Goal: Task Accomplishment & Management: Complete application form

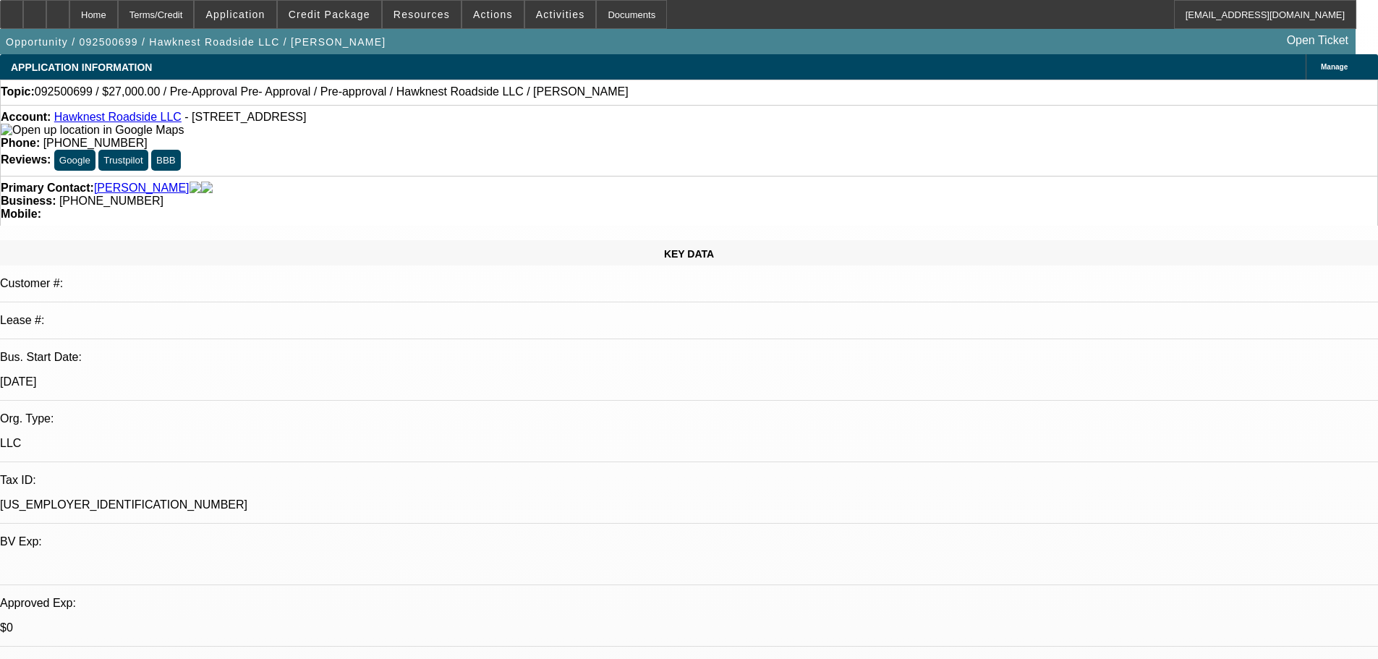
select select "0.1"
select select "2"
select select "0.1"
select select "4"
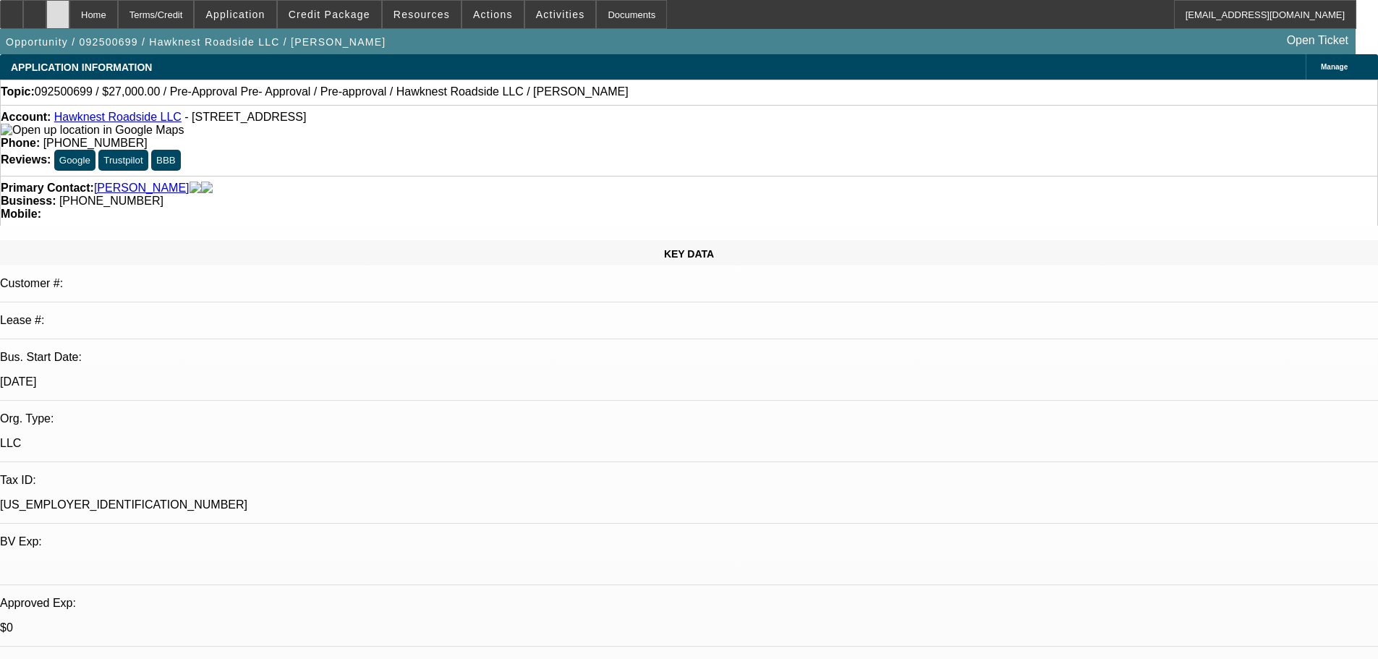
click at [69, 19] on div at bounding box center [57, 14] width 23 height 29
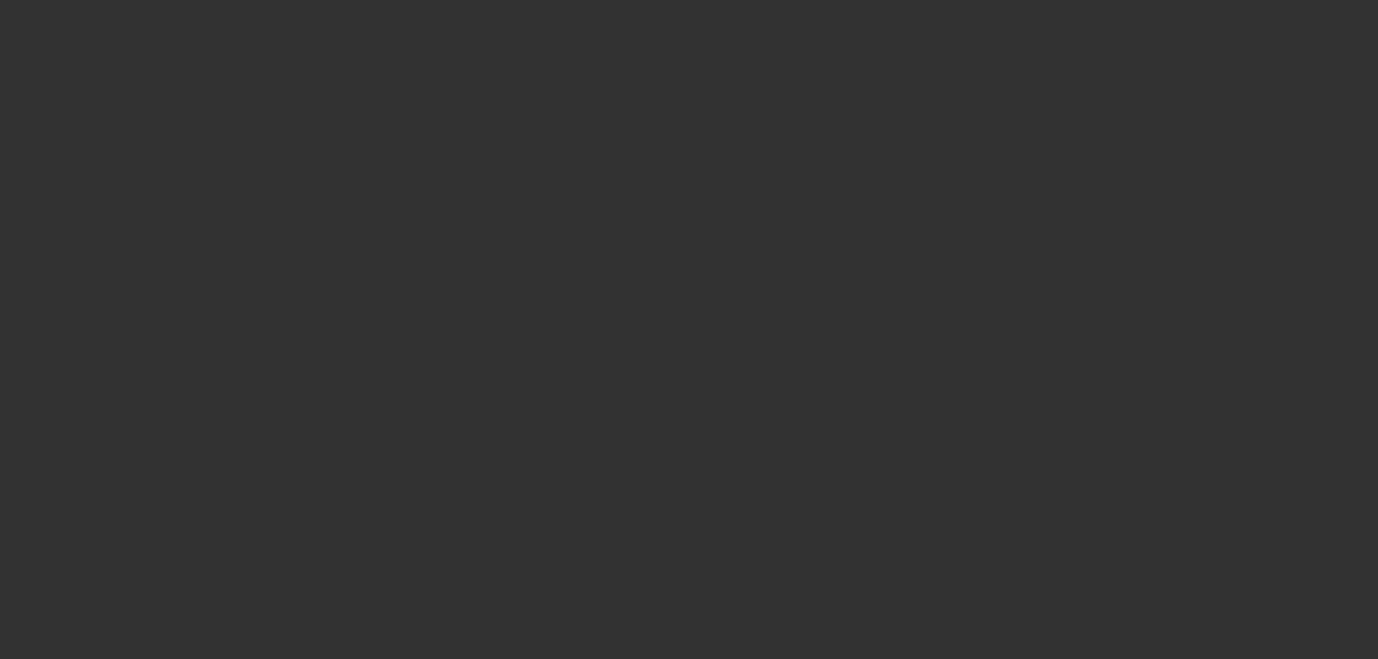
select select "0.1"
select select "2"
select select "0.1"
select select "4"
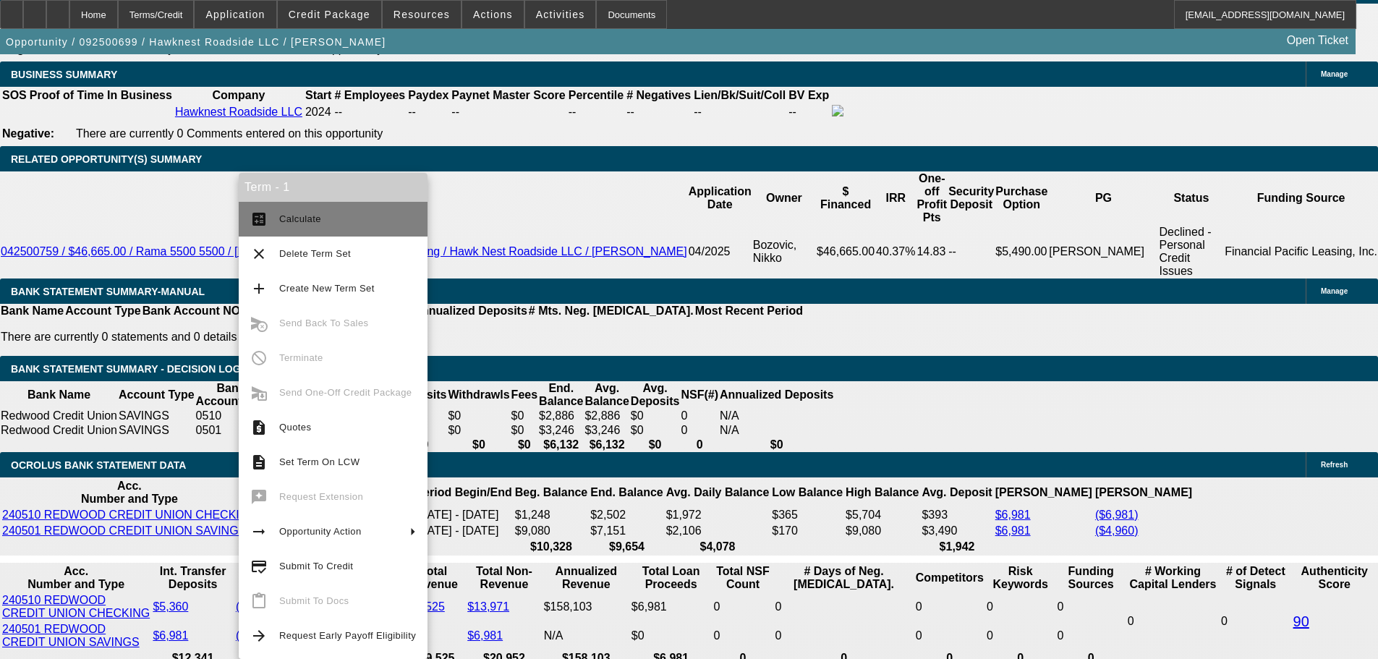
scroll to position [2272, 0]
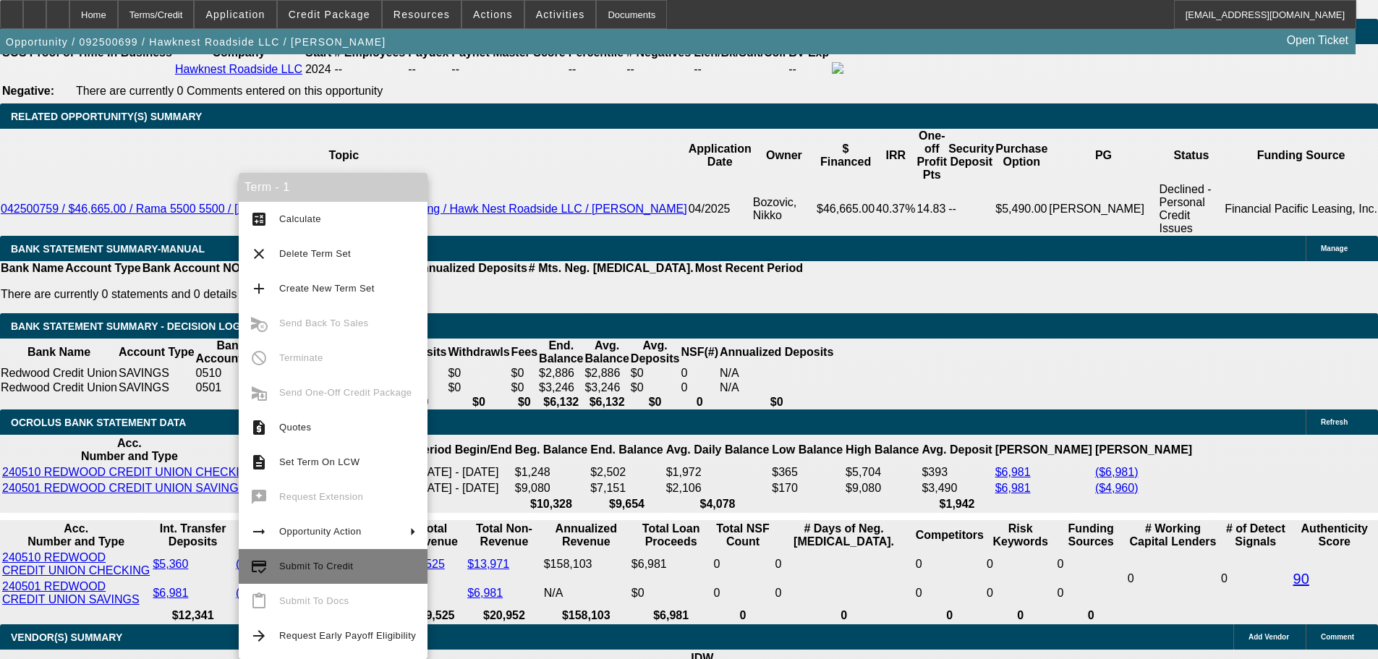
click at [354, 565] on span "Submit To Credit" at bounding box center [347, 566] width 137 height 17
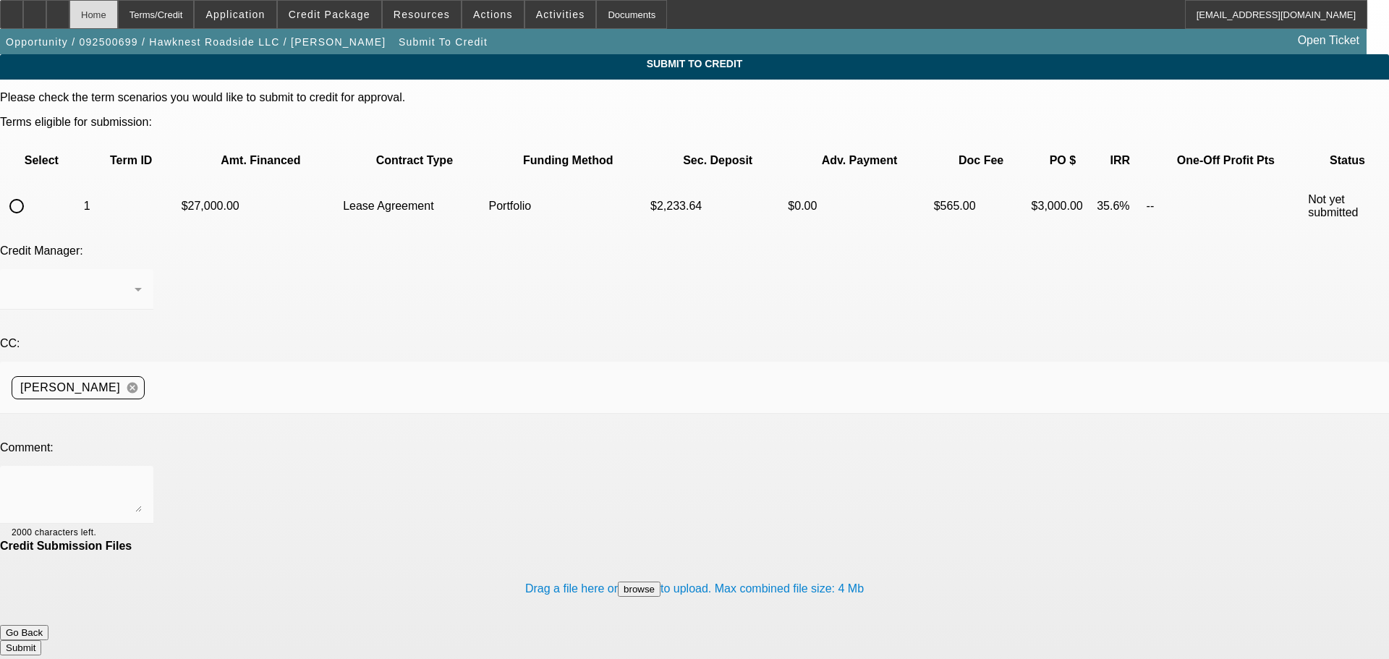
click at [118, 16] on div "Home" at bounding box center [93, 14] width 48 height 29
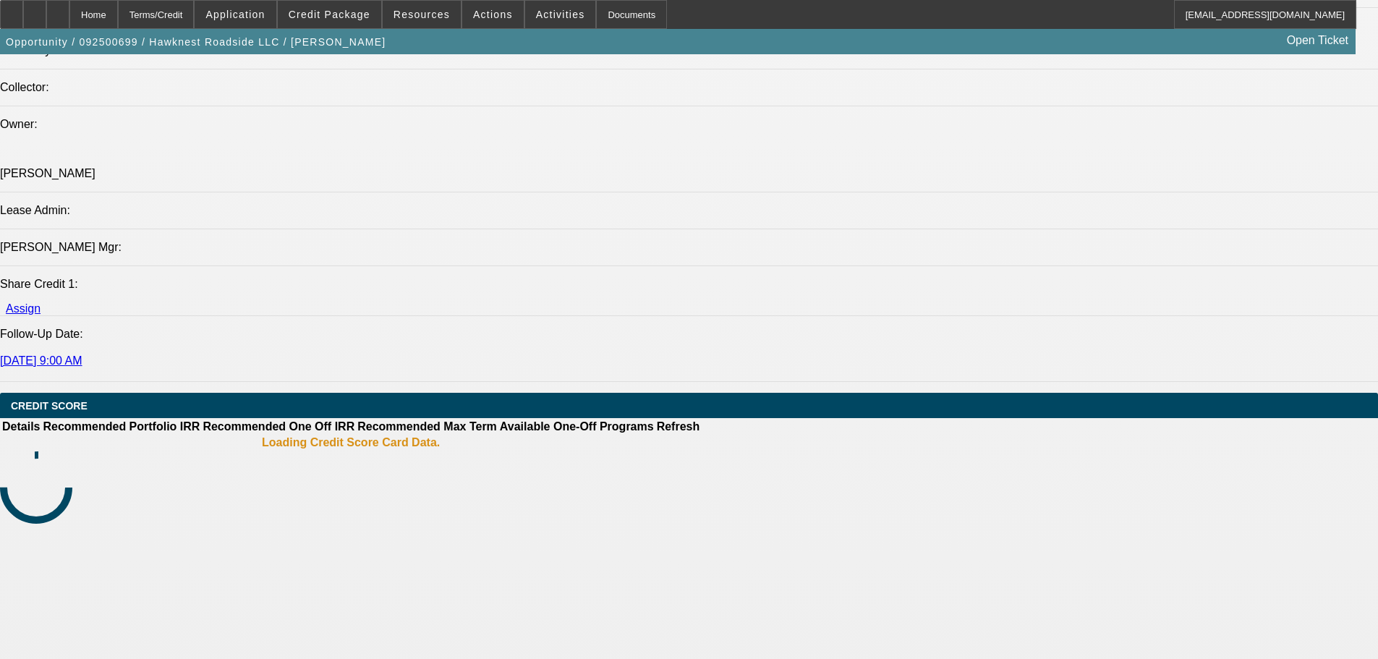
select select "0.1"
select select "2"
select select "0.1"
select select "4"
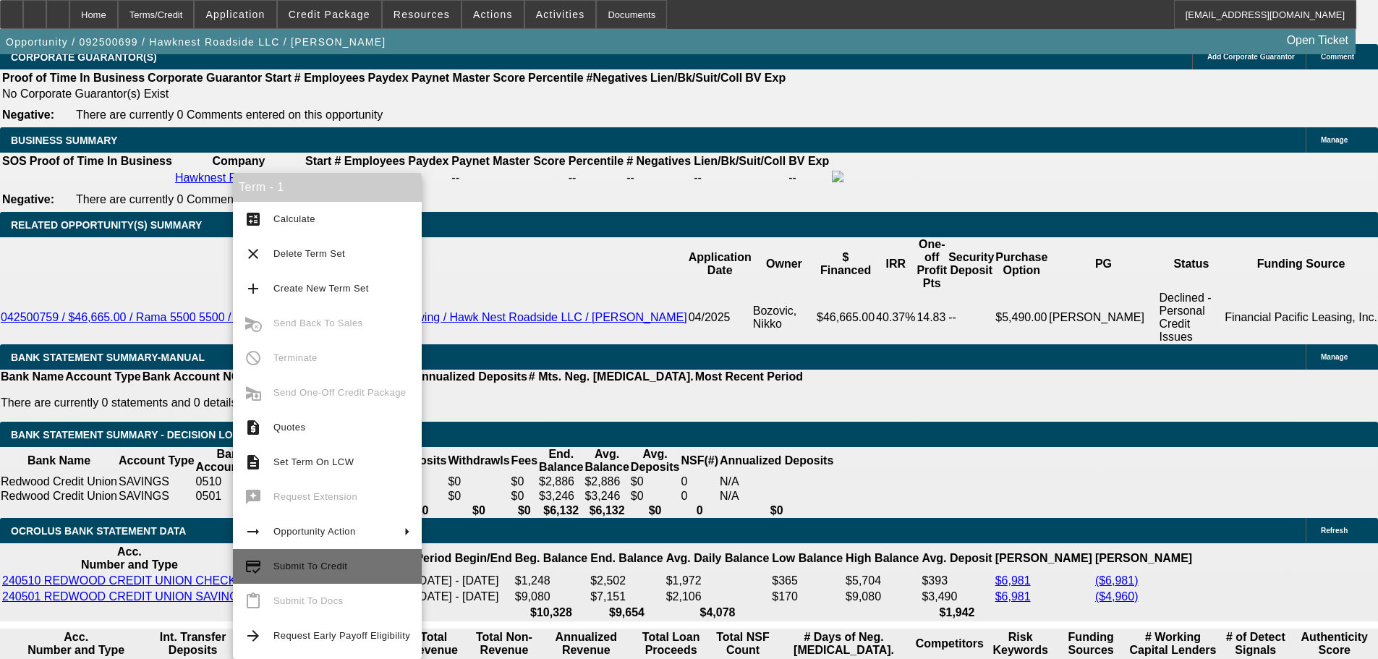
scroll to position [2206, 0]
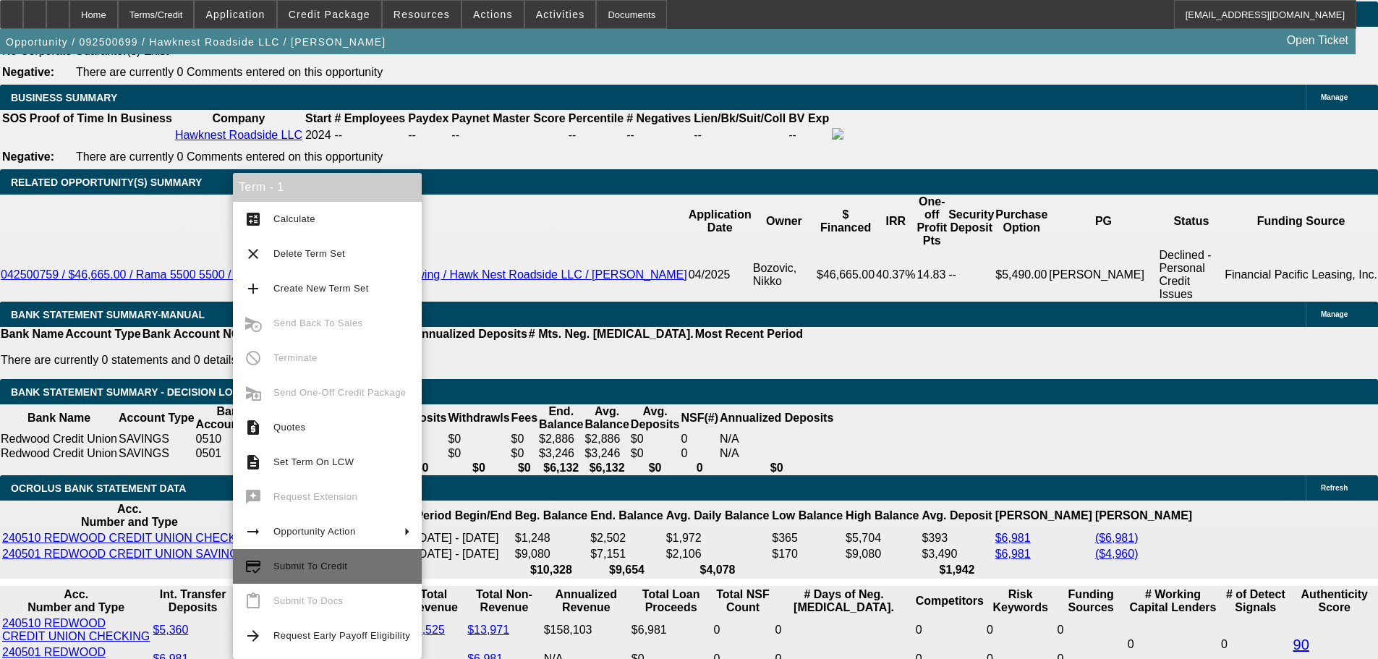
click at [358, 567] on span "Submit To Credit" at bounding box center [341, 566] width 137 height 17
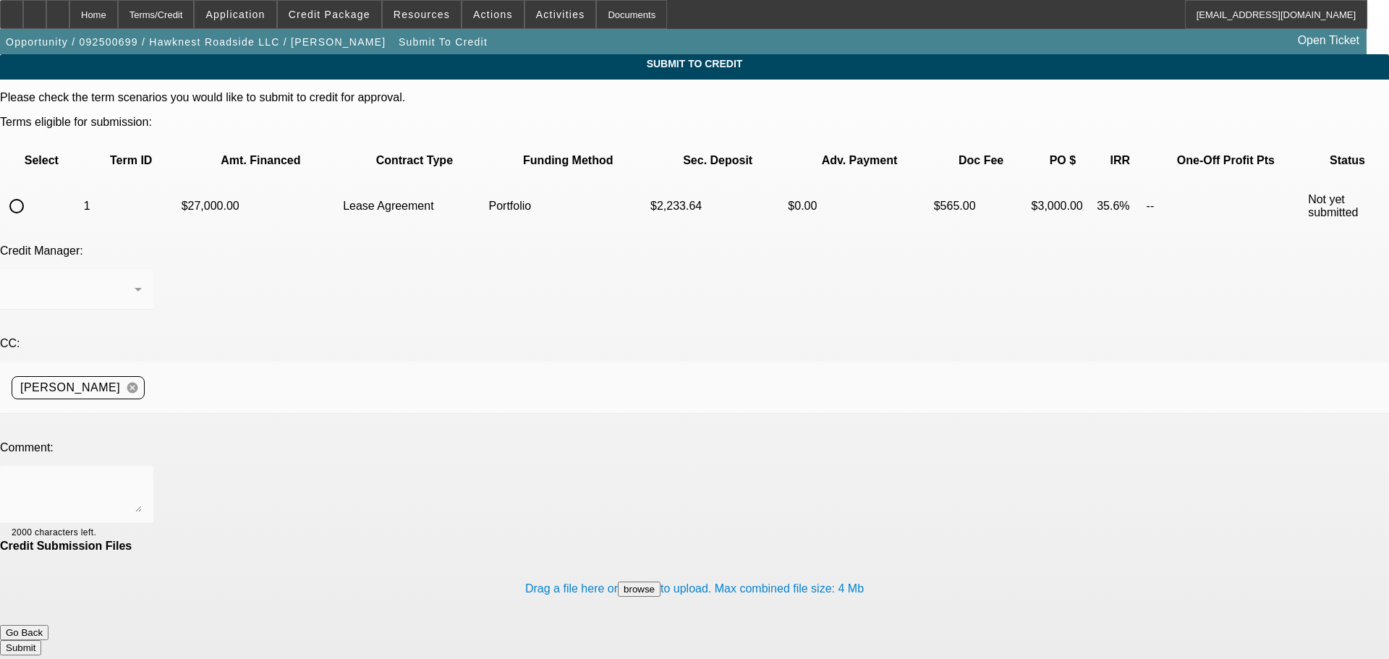
click at [31, 192] on input "radio" at bounding box center [16, 206] width 29 height 29
radio input "true"
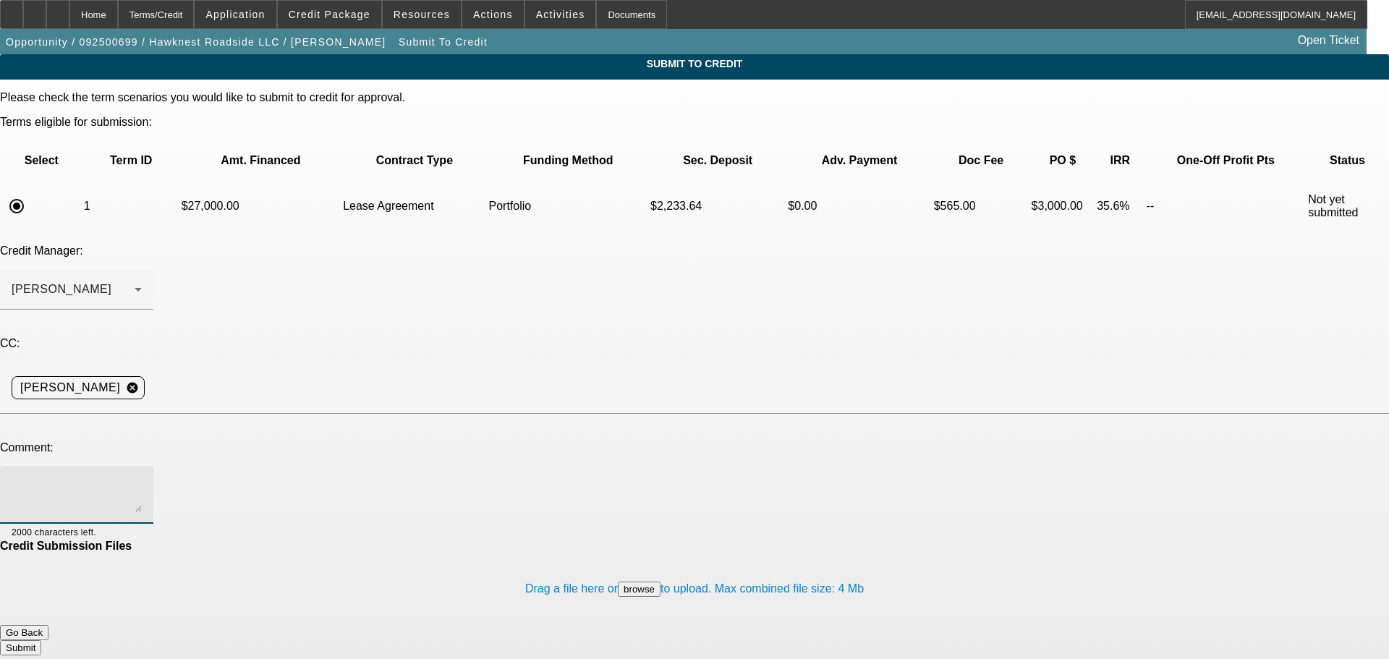
click at [142, 477] on textarea at bounding box center [77, 494] width 130 height 35
drag, startPoint x: 774, startPoint y: 357, endPoint x: 870, endPoint y: 338, distance: 98.2
click at [142, 477] on textarea "Hey [PERSON_NAME], banks are healthy, has collat pickup + liftntow too. [PERSON…" at bounding box center [77, 494] width 130 height 35
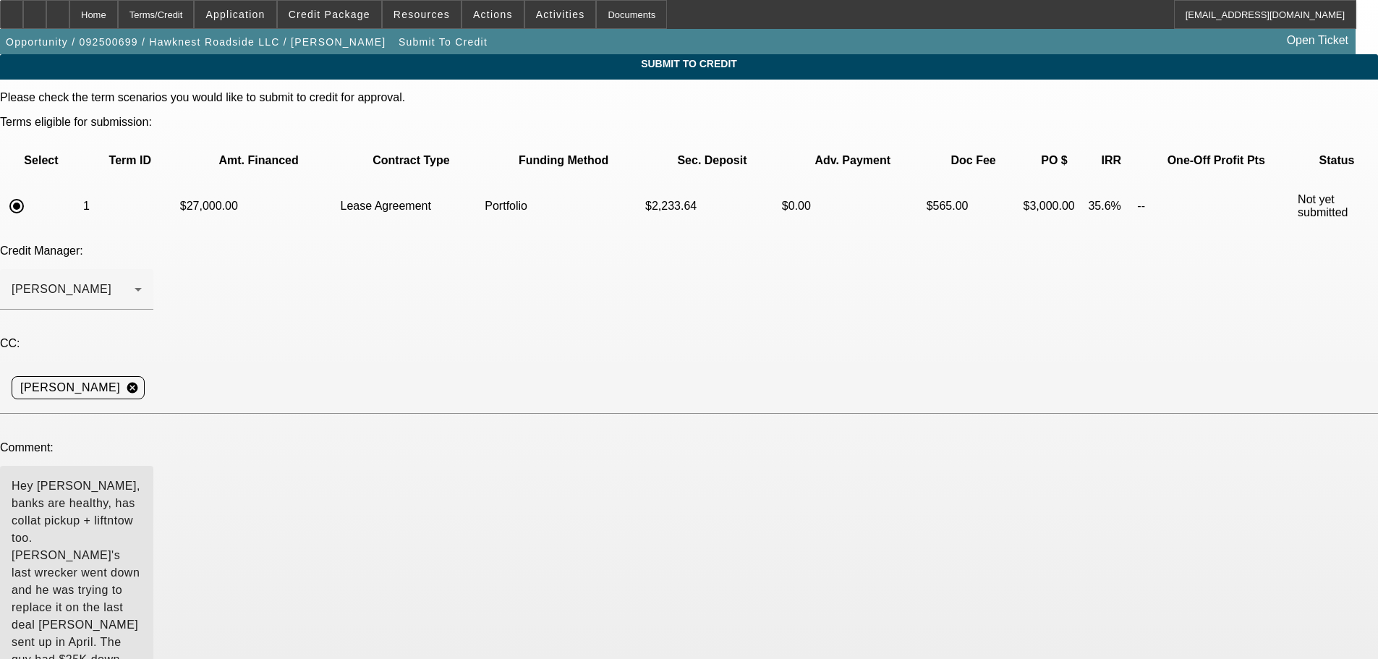
drag, startPoint x: 880, startPoint y: 358, endPoint x: 865, endPoint y: 513, distance: 155.6
click at [142, 513] on textarea "Hey [PERSON_NAME], banks are healthy, has collat pickup + liftntow too. [PERSON…" at bounding box center [77, 572] width 130 height 190
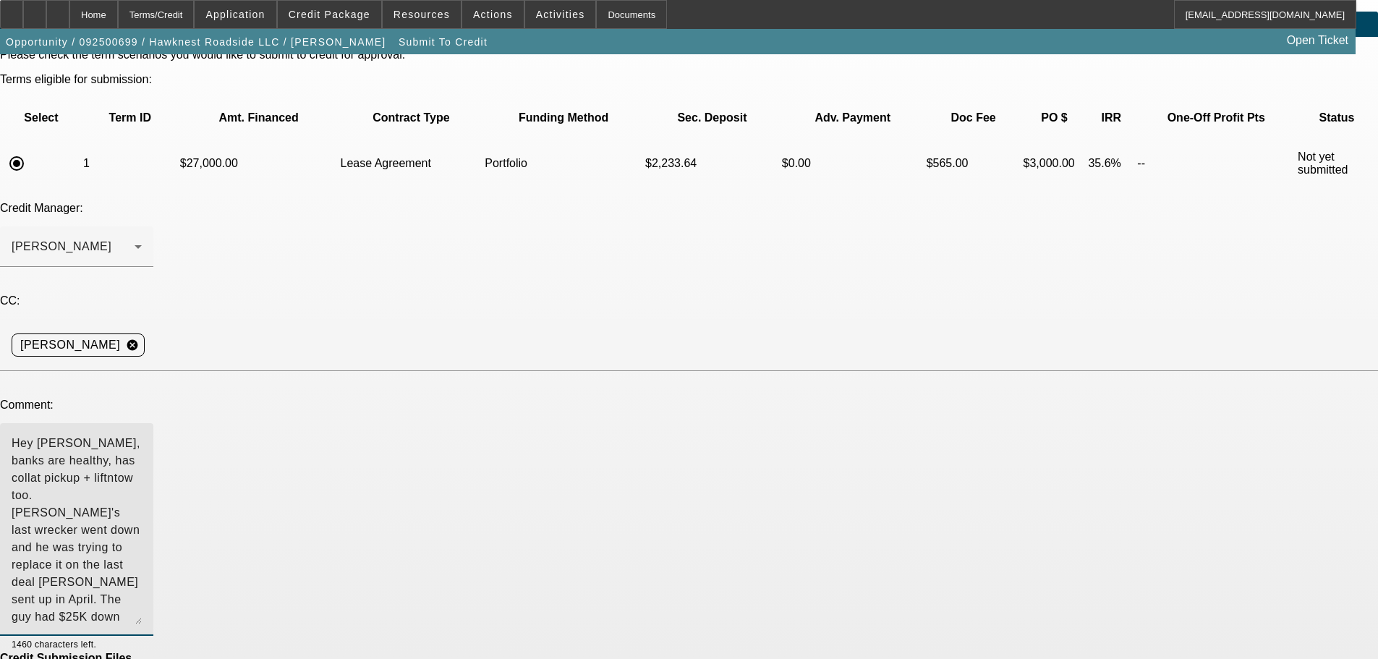
scroll to position [84, 0]
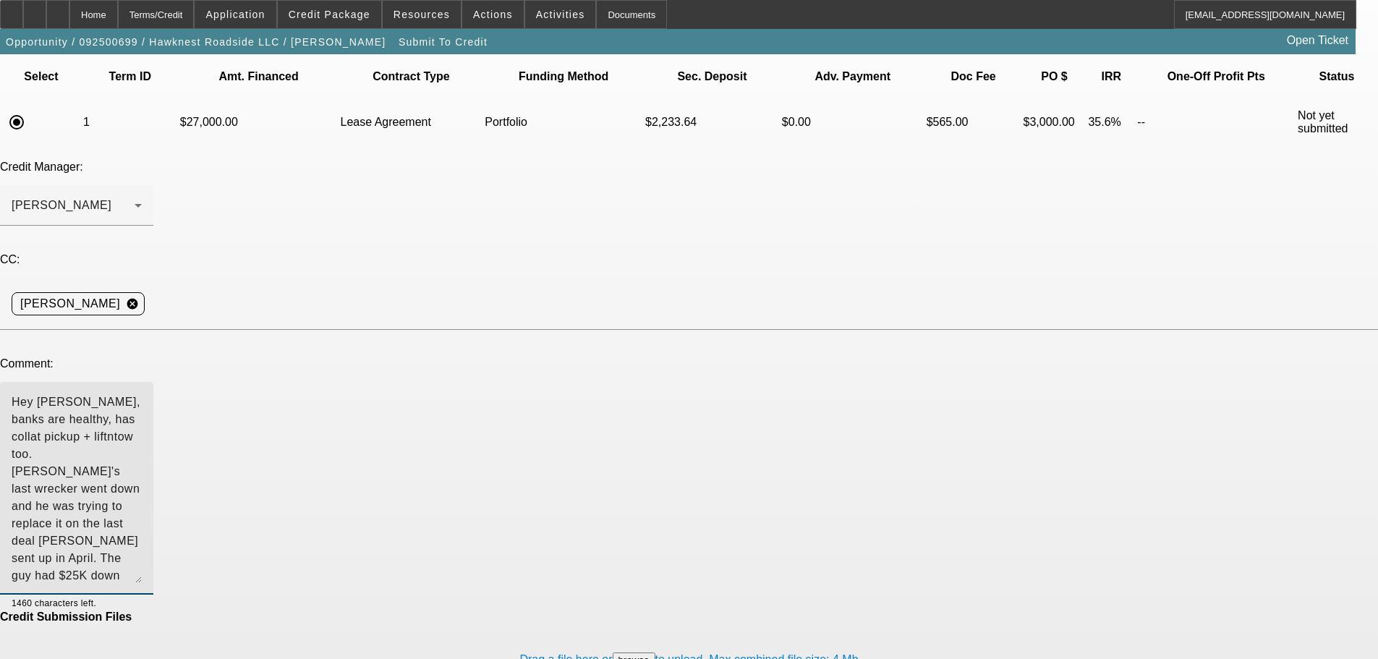
type textarea "Hey [PERSON_NAME], banks are healthy, has collat pickup + liftntow too. [PERSON…"
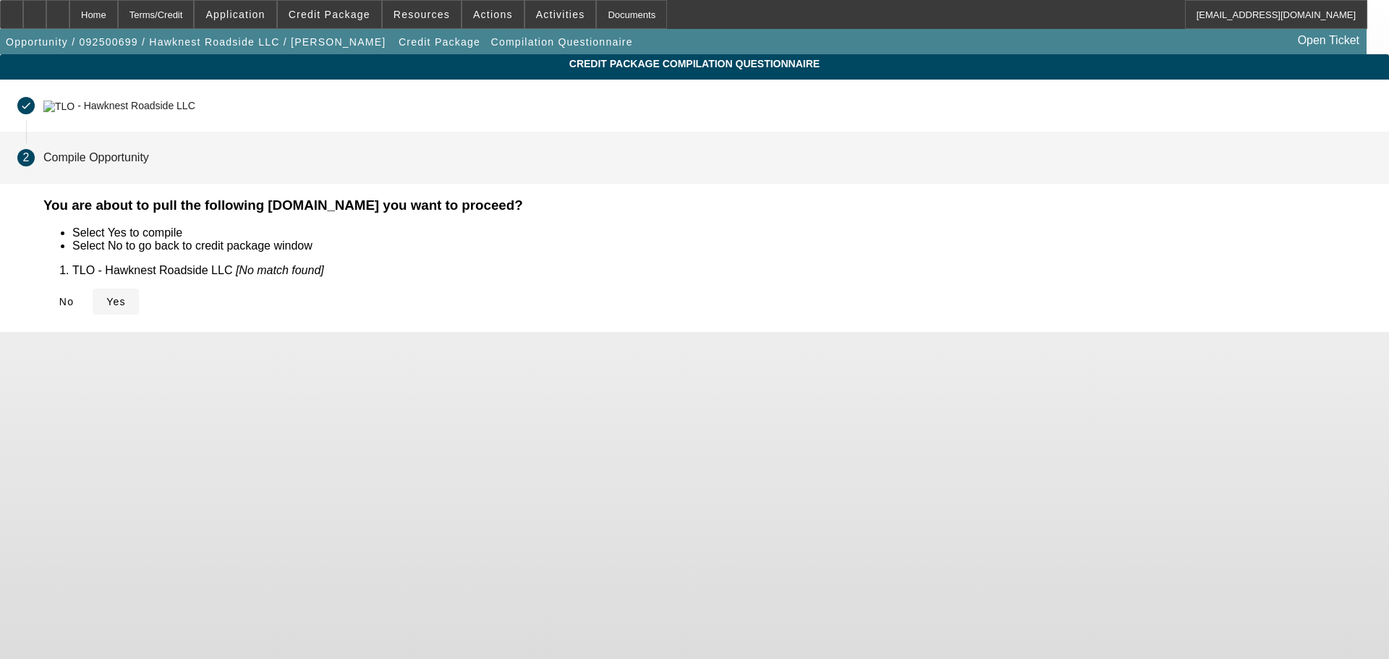
click at [106, 307] on icon at bounding box center [106, 302] width 0 height 12
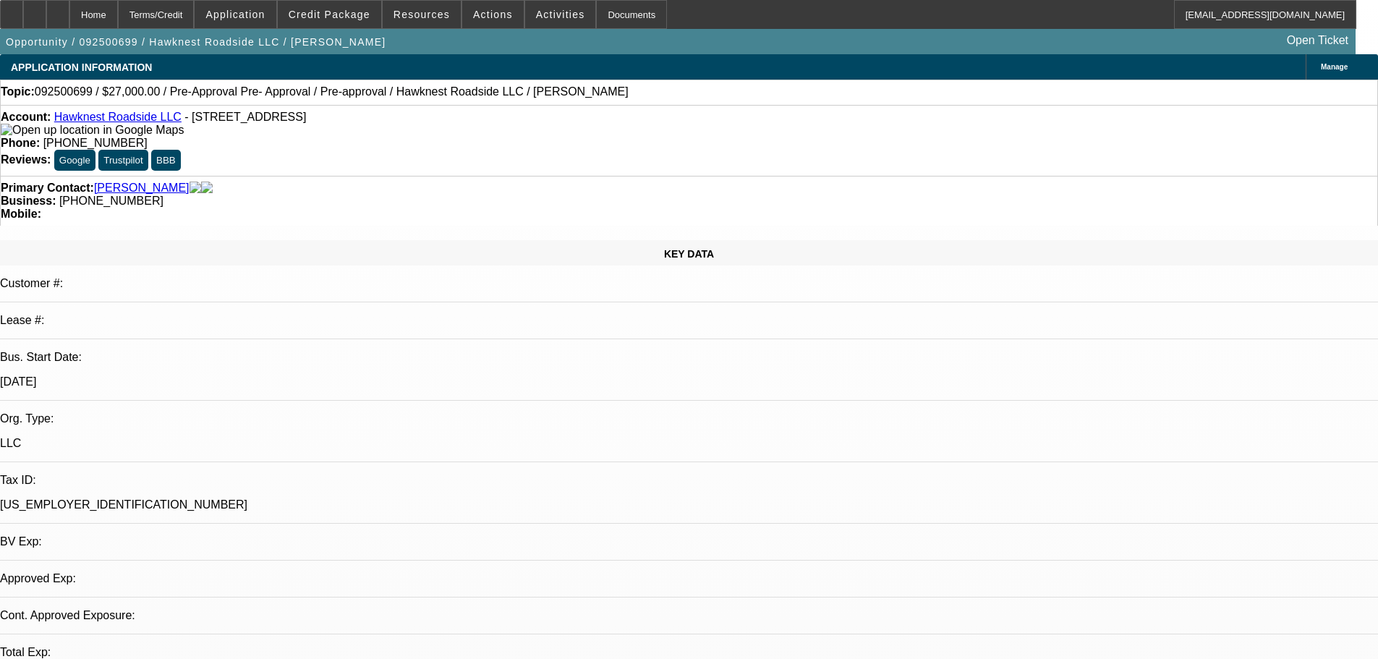
select select "0.1"
select select "2"
select select "0.1"
select select "4"
